Goal: Information Seeking & Learning: Learn about a topic

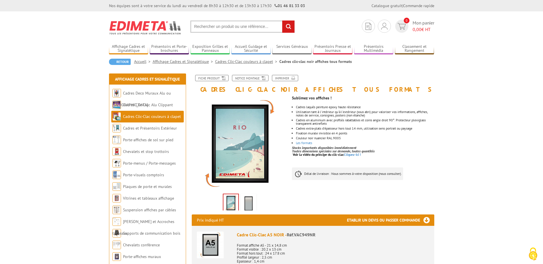
click at [177, 61] on link "Affichage Cadres et Signalétique" at bounding box center [184, 61] width 62 height 5
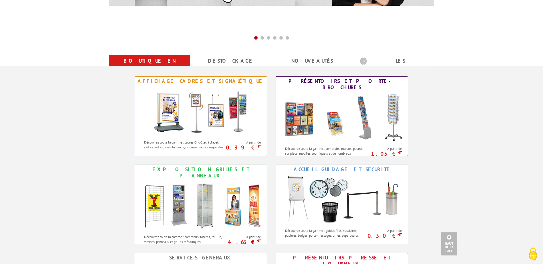
scroll to position [204, 0]
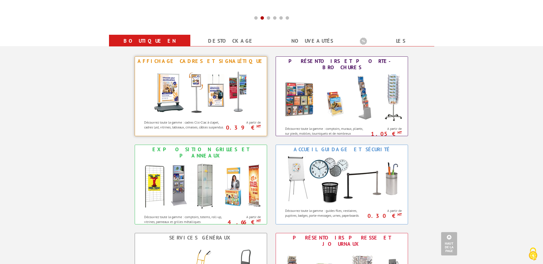
click at [201, 89] on img at bounding box center [200, 91] width 105 height 51
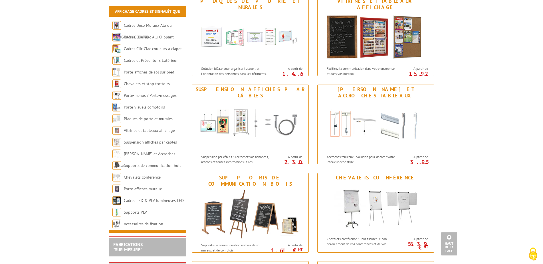
scroll to position [465, 0]
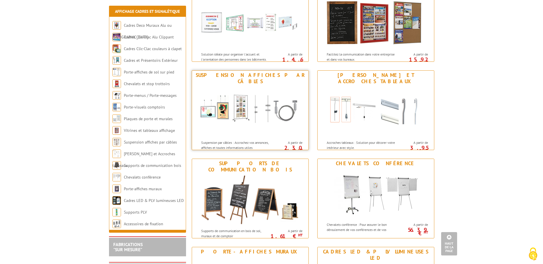
click at [233, 101] on img at bounding box center [249, 111] width 105 height 51
click at [379, 111] on img at bounding box center [375, 111] width 105 height 51
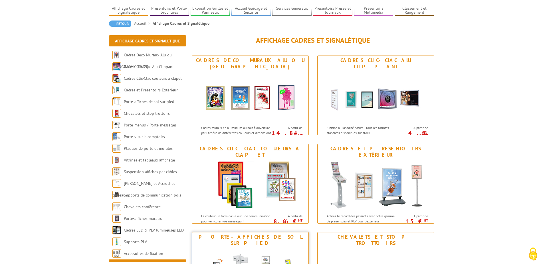
scroll to position [29, 0]
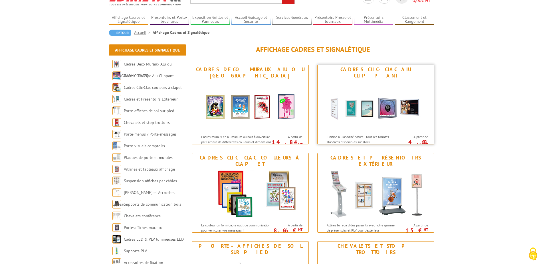
click at [387, 86] on img at bounding box center [375, 105] width 105 height 51
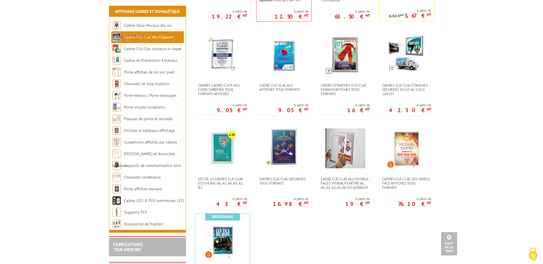
scroll to position [174, 0]
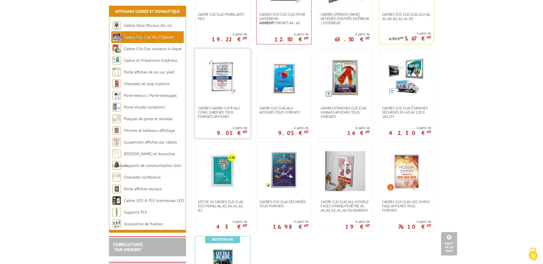
click at [220, 76] on img at bounding box center [222, 78] width 40 height 40
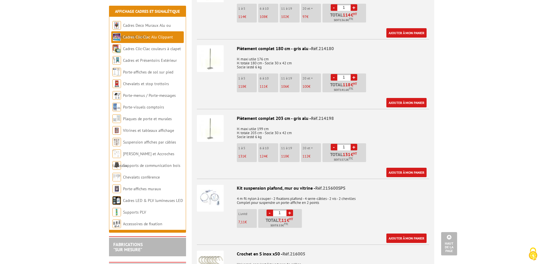
scroll to position [1512, 0]
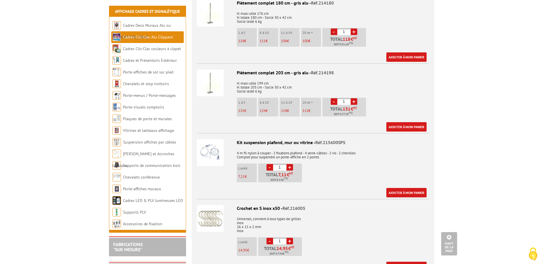
click at [209, 141] on img at bounding box center [210, 152] width 27 height 27
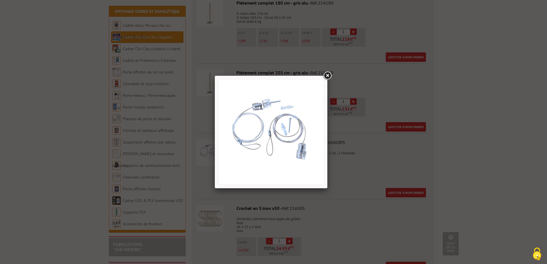
click at [328, 74] on link at bounding box center [327, 76] width 10 height 10
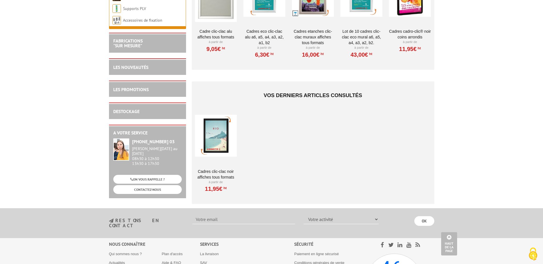
scroll to position [2065, 0]
